Goal: Task Accomplishment & Management: Manage account settings

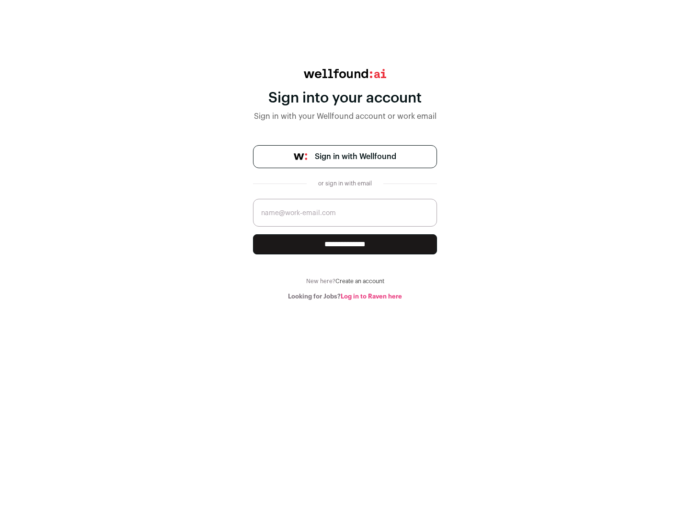
click at [355, 157] on span "Sign in with Wellfound" at bounding box center [355, 157] width 81 height 12
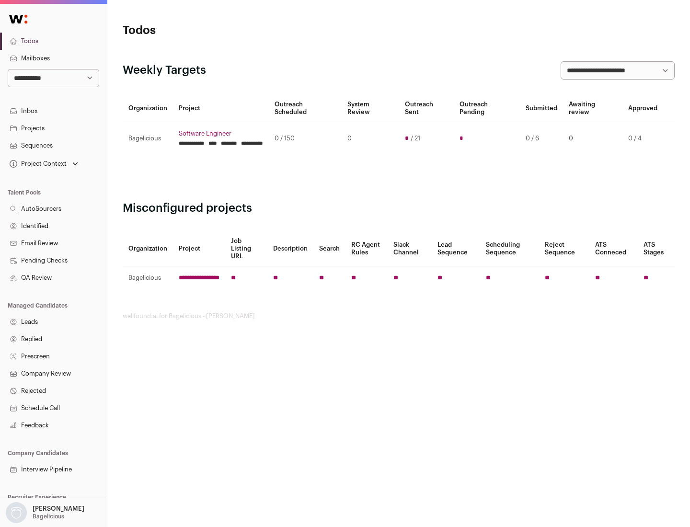
click at [53, 128] on link "Projects" at bounding box center [53, 128] width 107 height 17
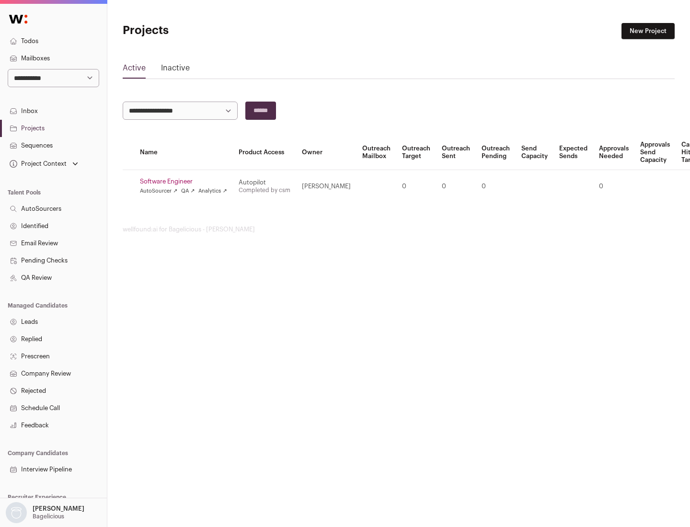
click at [186, 182] on link "Software Engineer" at bounding box center [183, 182] width 87 height 8
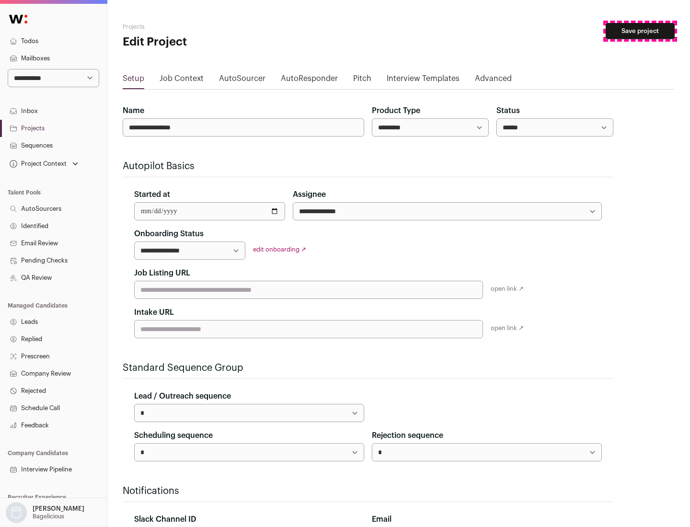
click at [640, 31] on button "Save project" at bounding box center [640, 31] width 69 height 16
